Goal: Complete application form

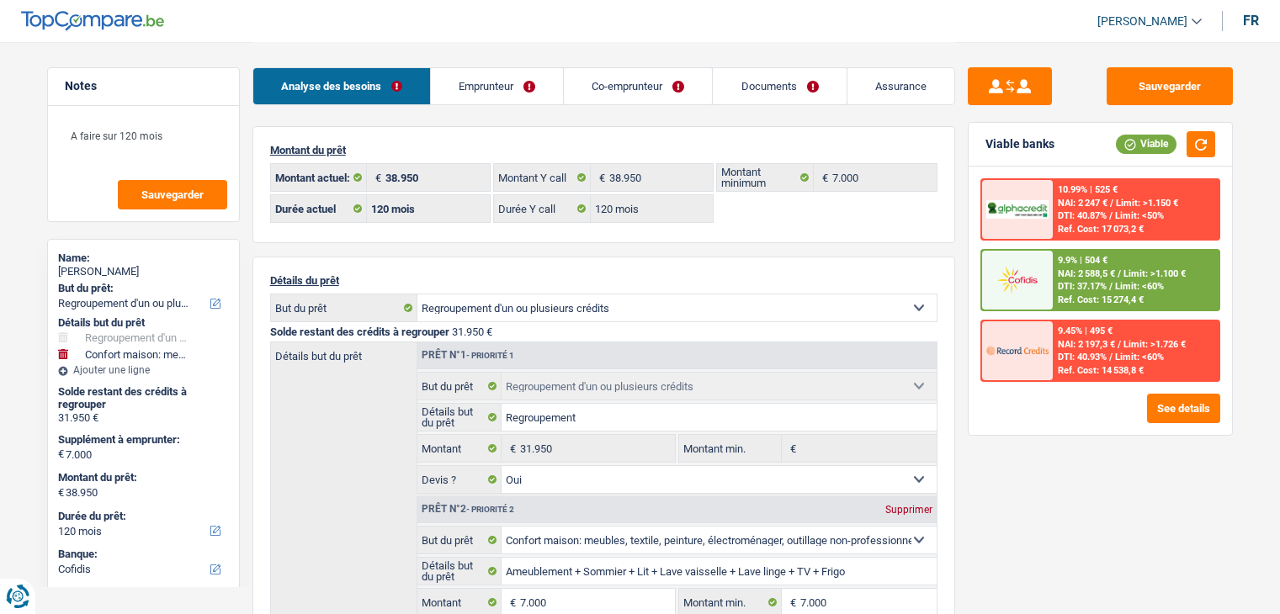
select select "refinancing"
select select "household"
select select "120"
select select "cofidis"
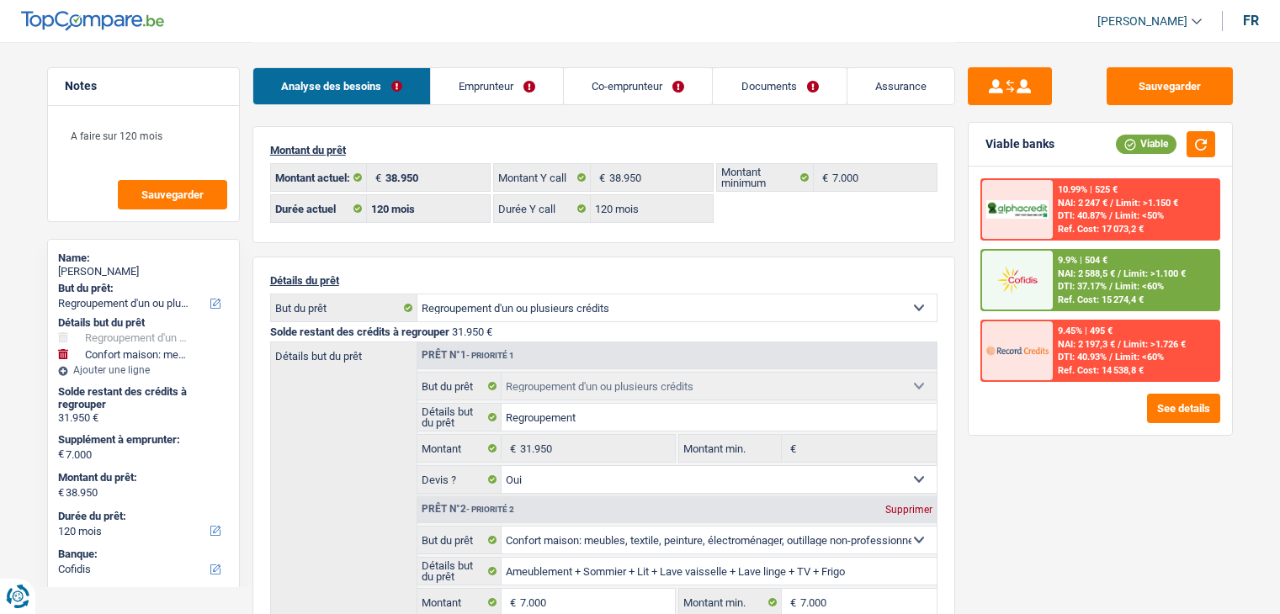
select select "120"
select select "refinancing"
select select "yes"
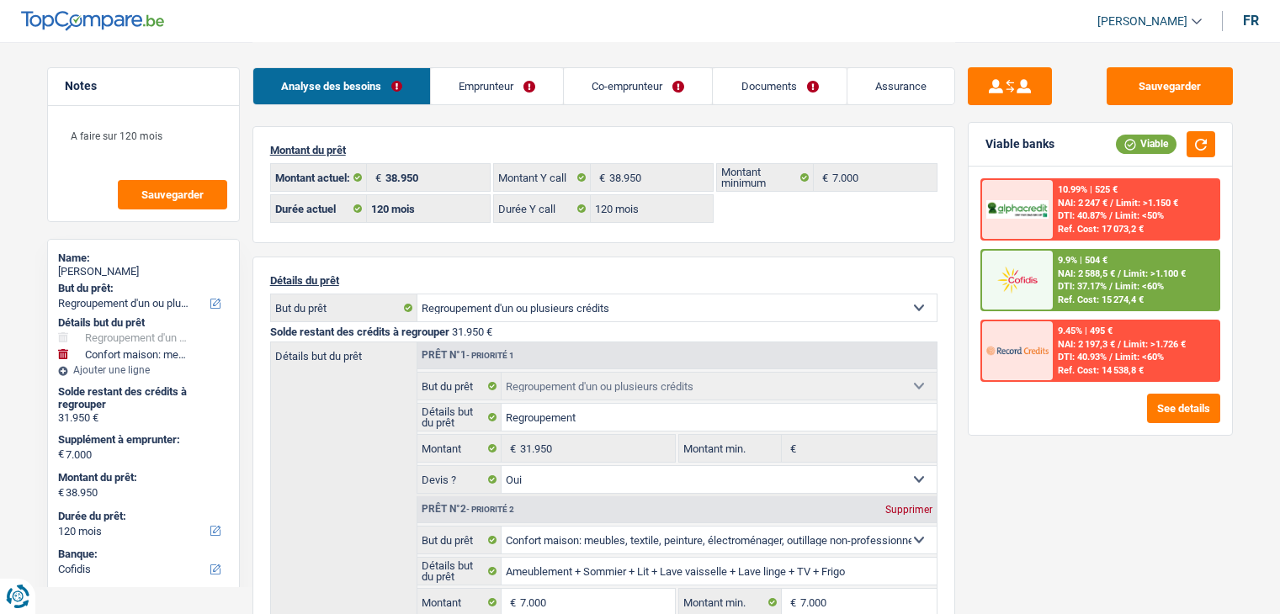
select select "household"
select select "false"
select select "120"
select select "refinancing"
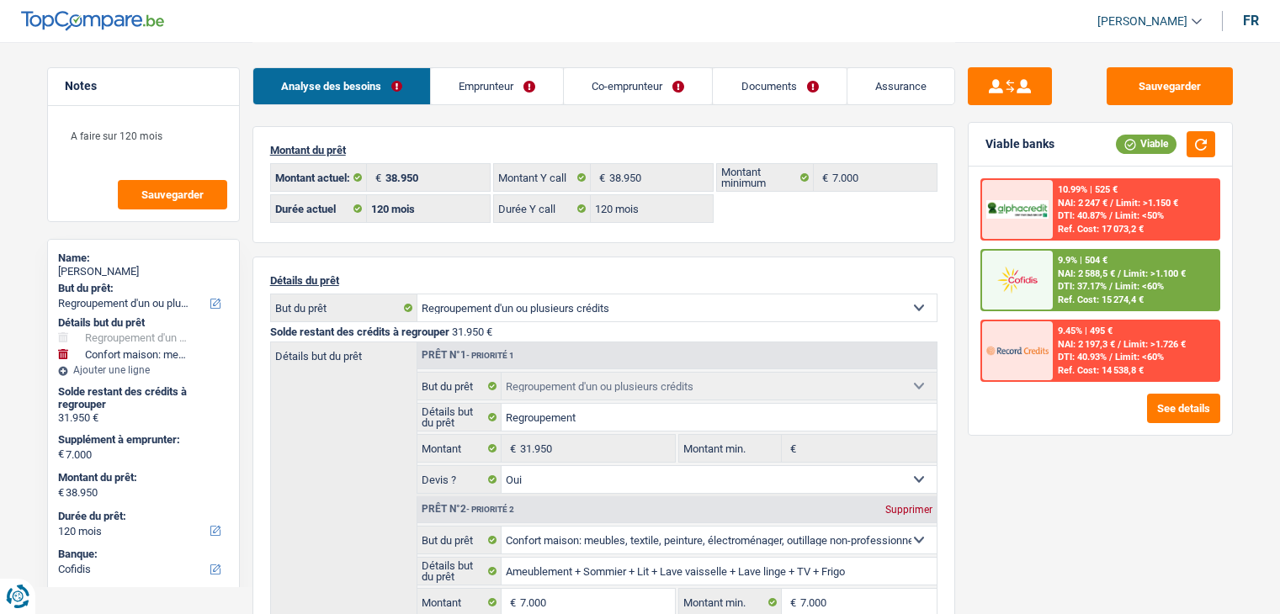
select select "household"
select select "120"
select select "cofidis"
select select "120"
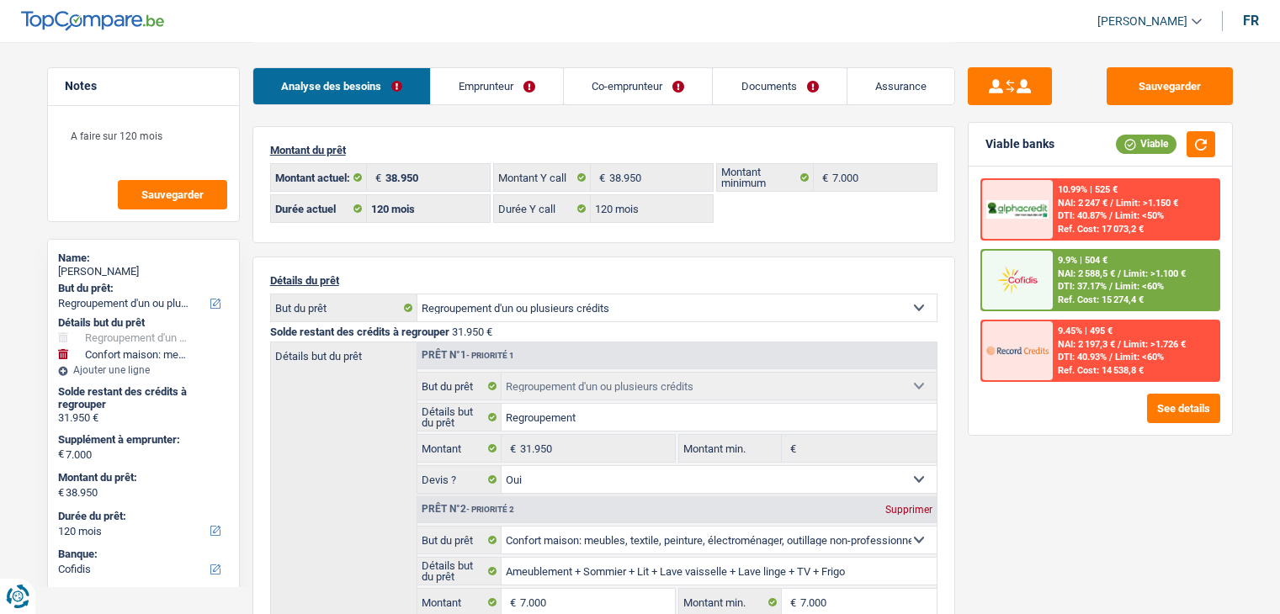
select select "refinancing"
select select "yes"
select select "household"
select select "false"
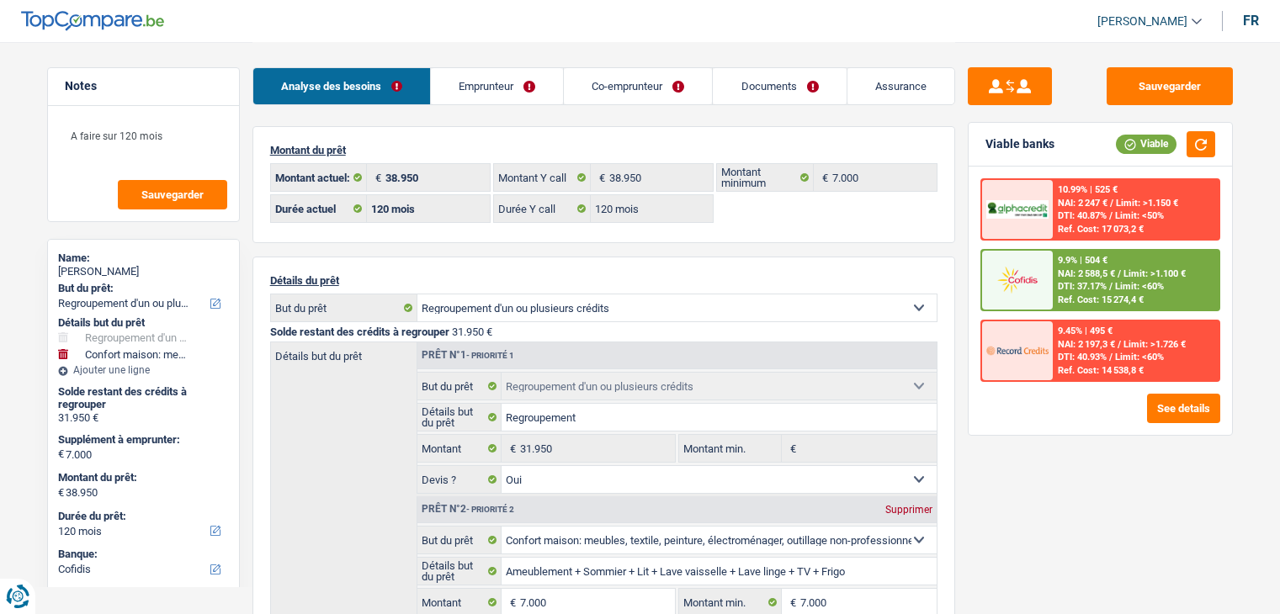
select select "120"
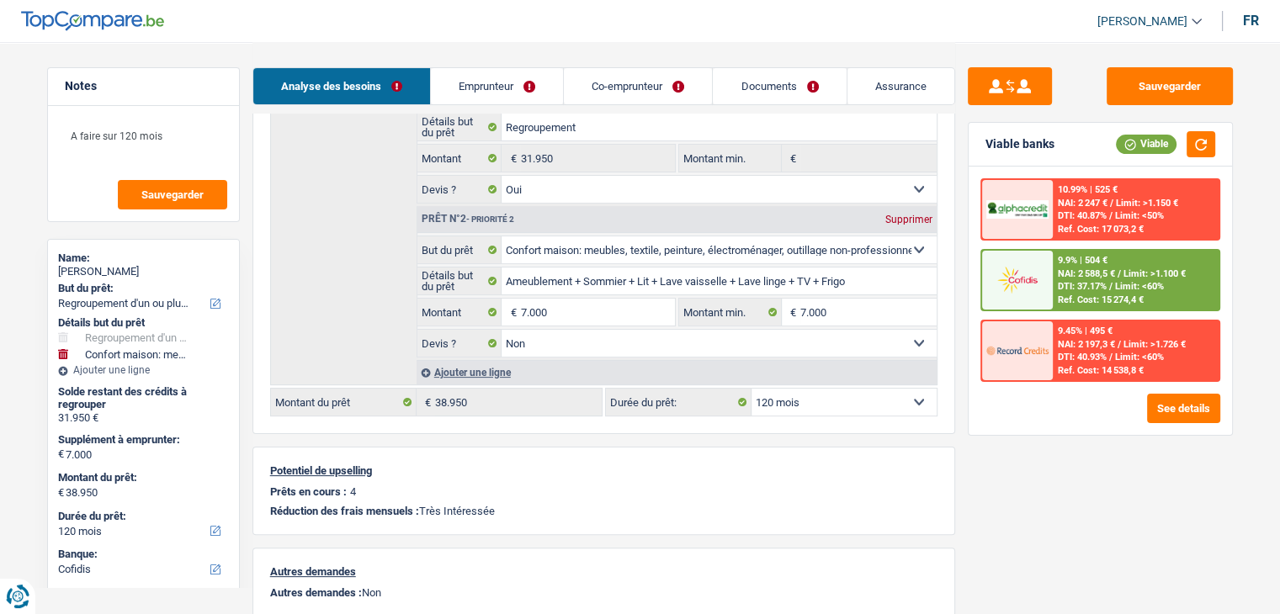
scroll to position [337, 0]
